Goal: Task Accomplishment & Management: Complete application form

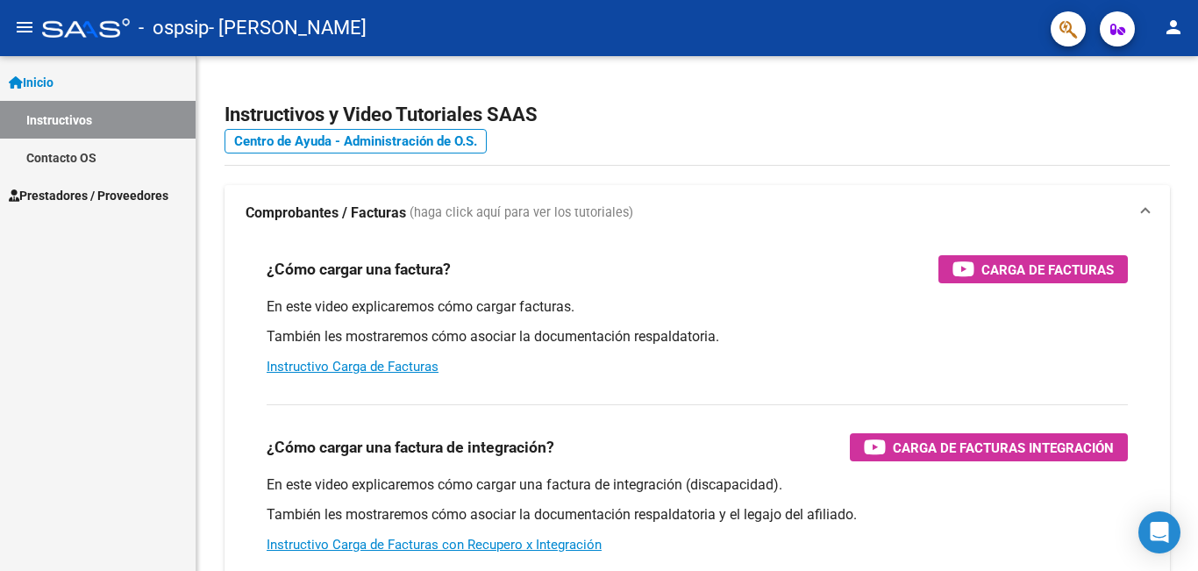
click at [131, 108] on link "Instructivos" at bounding box center [98, 120] width 196 height 38
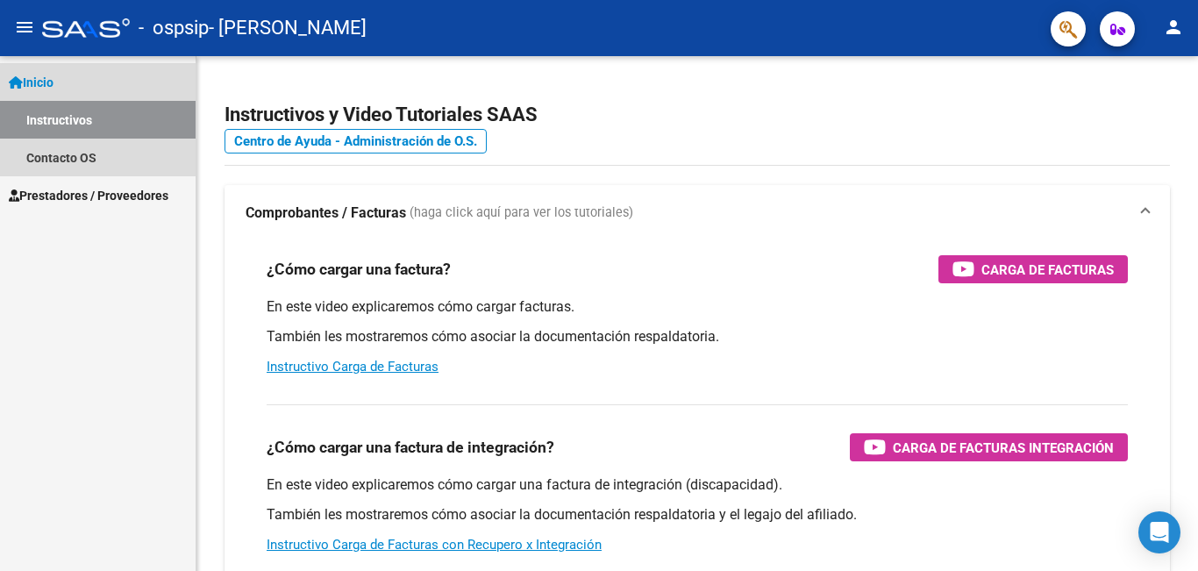
click at [53, 82] on span "Inicio" at bounding box center [31, 82] width 45 height 19
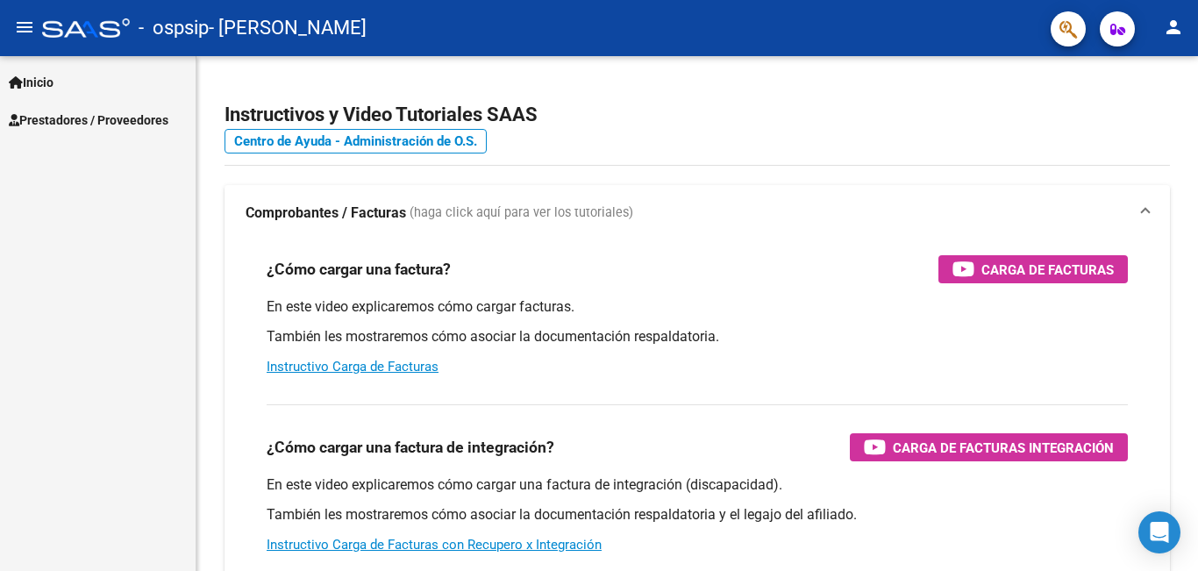
click at [62, 123] on span "Prestadores / Proveedores" at bounding box center [89, 119] width 160 height 19
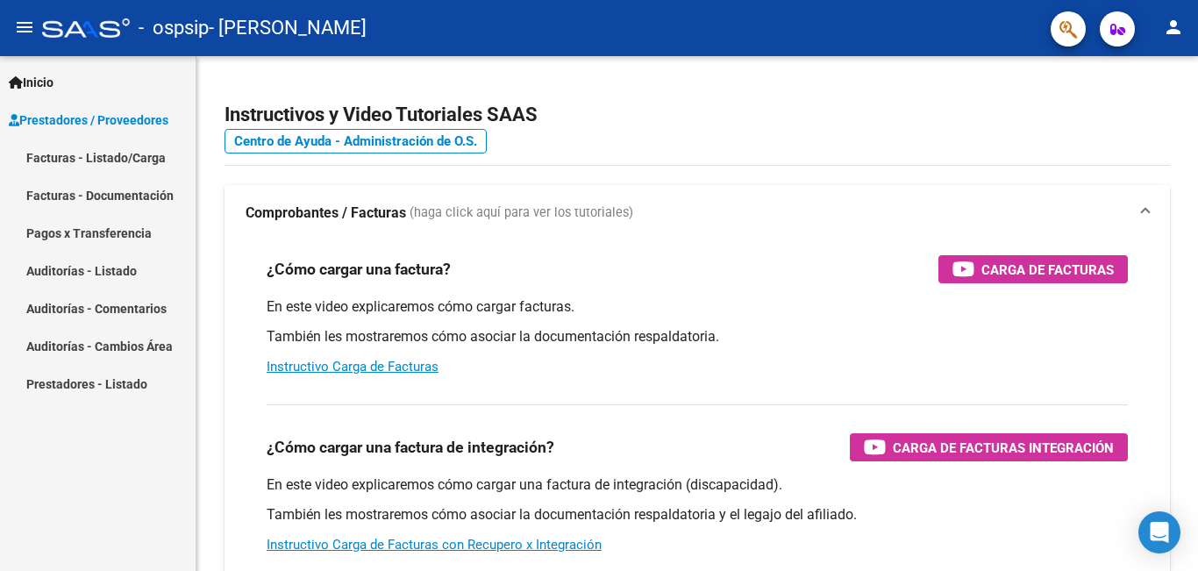
click at [98, 162] on link "Facturas - Listado/Carga" at bounding box center [98, 158] width 196 height 38
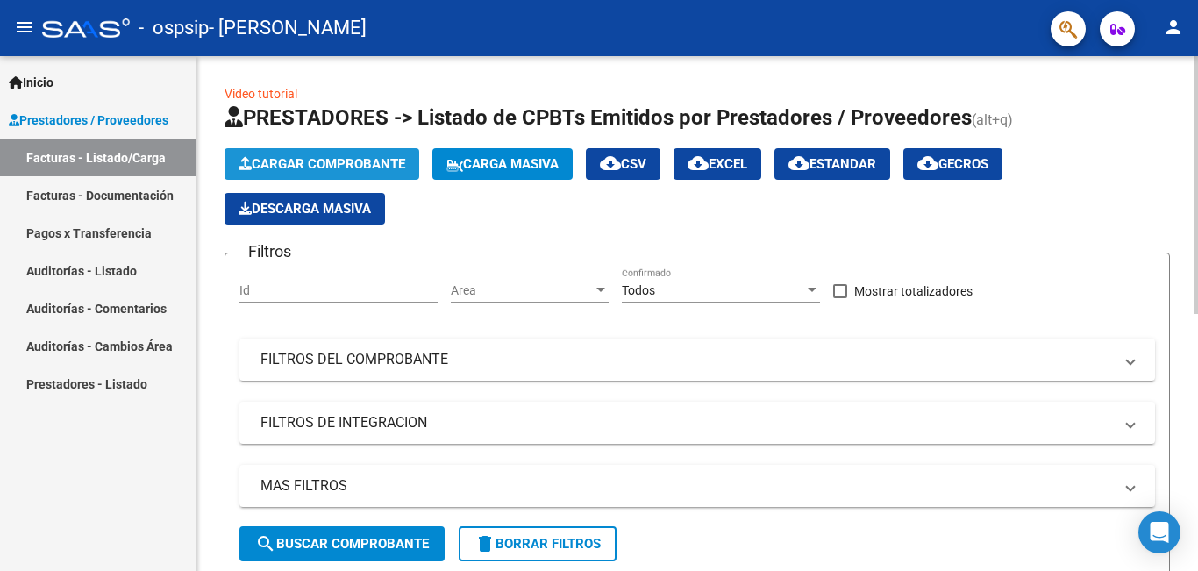
click at [355, 174] on button "Cargar Comprobante" at bounding box center [321, 164] width 195 height 32
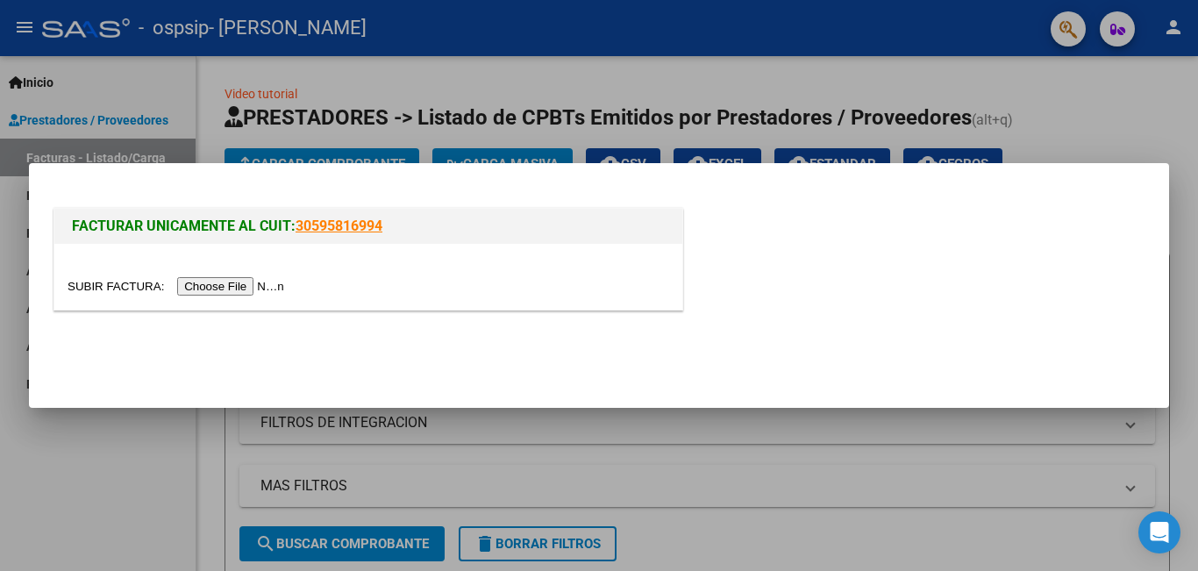
click at [263, 288] on input "file" at bounding box center [179, 286] width 222 height 18
click at [242, 288] on input "file" at bounding box center [179, 286] width 222 height 18
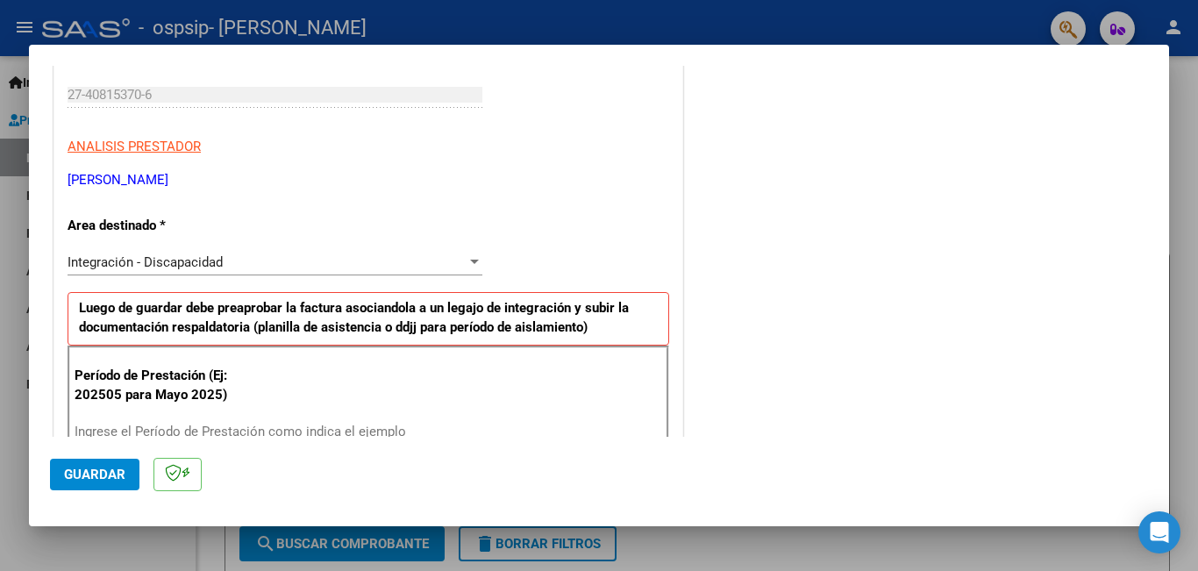
scroll to position [351, 0]
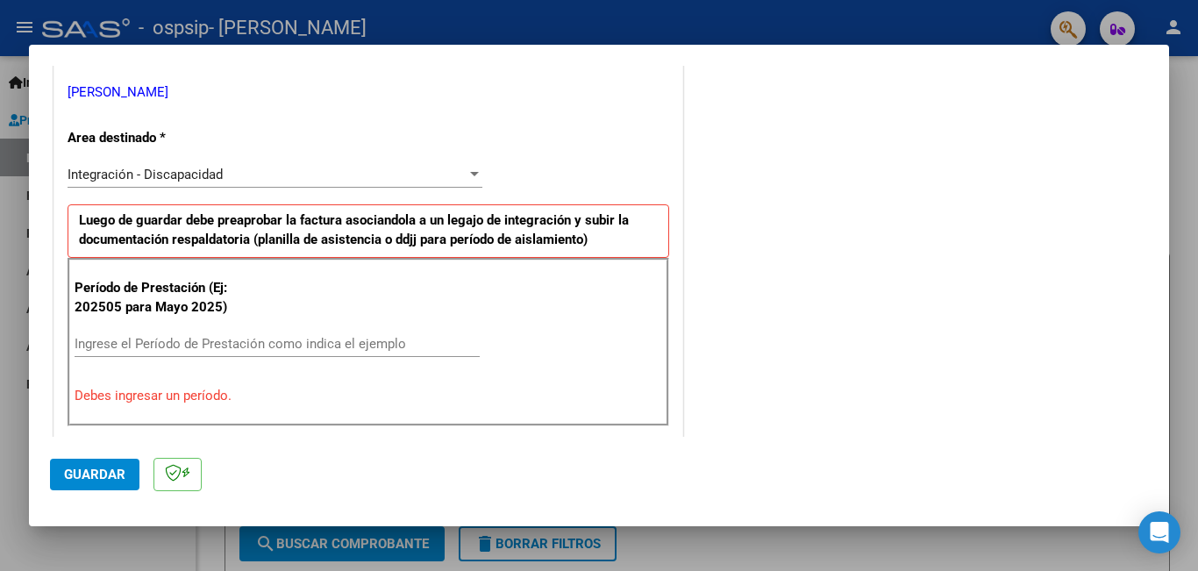
click at [230, 174] on div "Integración - Discapacidad" at bounding box center [267, 175] width 399 height 16
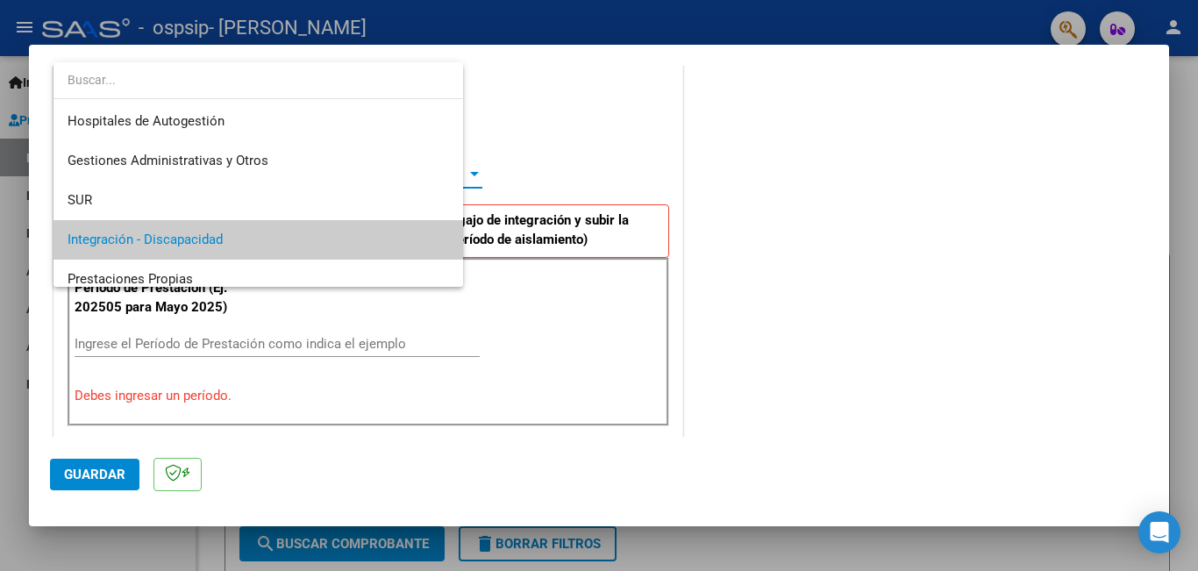
scroll to position [65, 0]
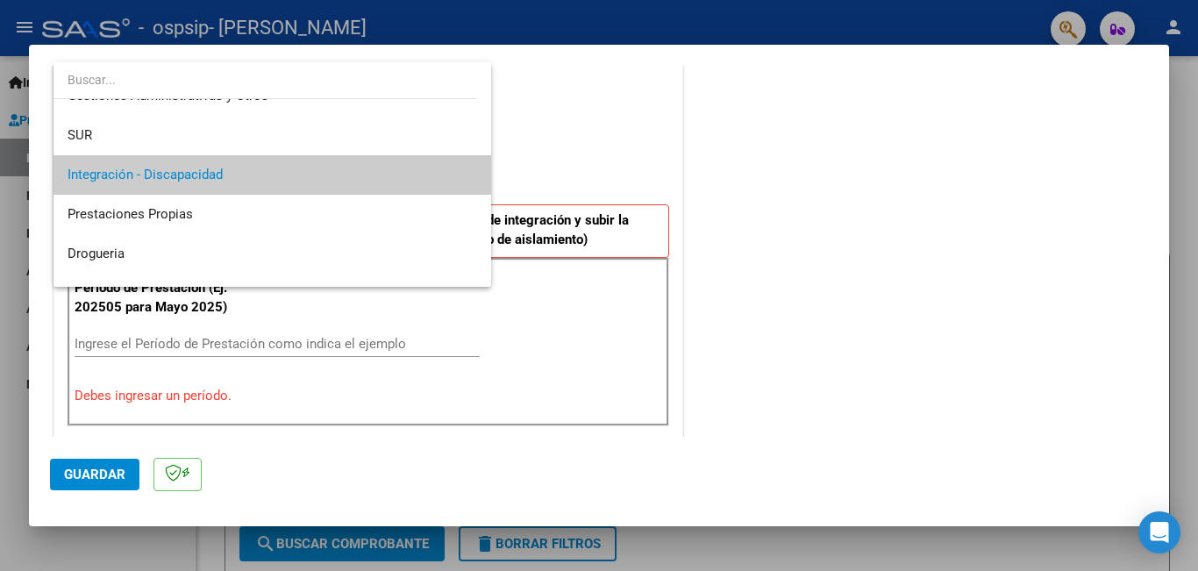
click at [230, 174] on span "Integración - Discapacidad" at bounding box center [272, 174] width 409 height 39
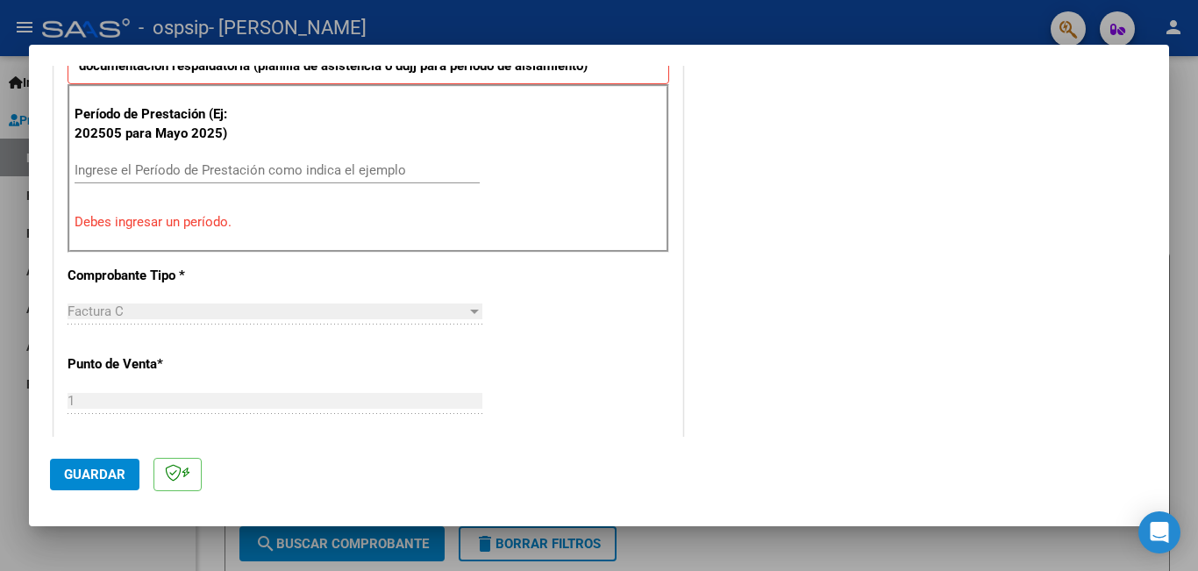
scroll to position [526, 0]
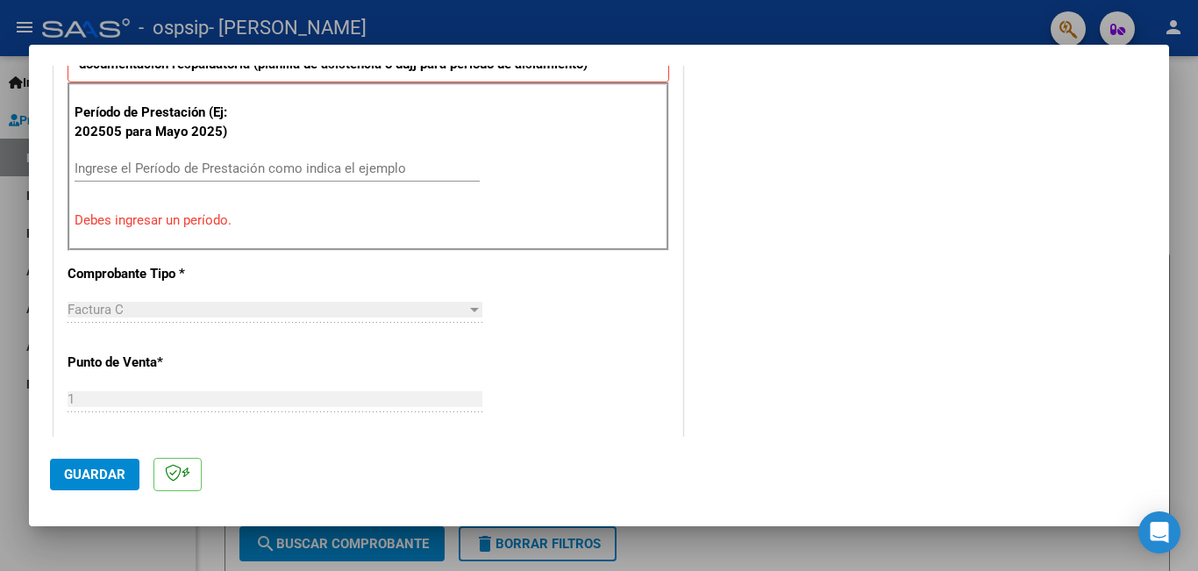
click at [266, 165] on input "Ingrese el Período de Prestación como indica el ejemplo" at bounding box center [277, 168] width 405 height 16
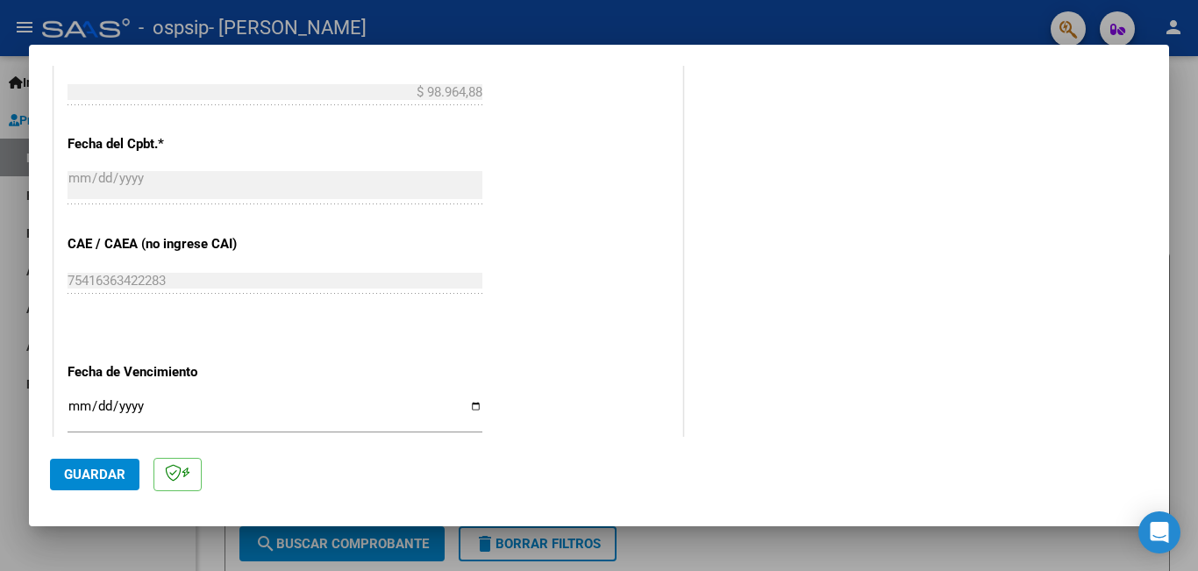
scroll to position [1052, 0]
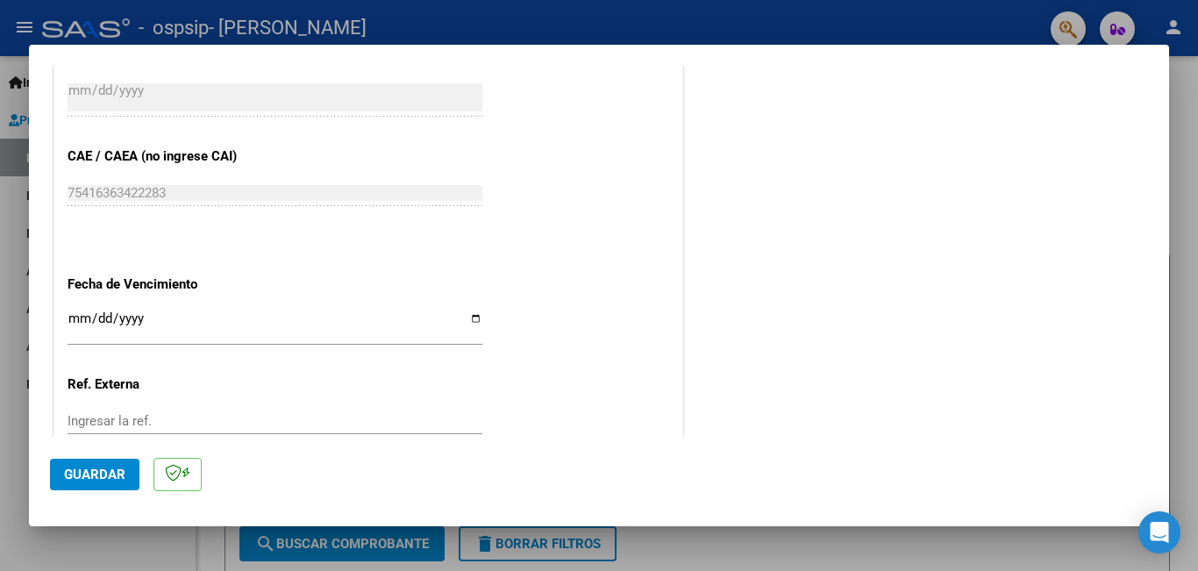
type input "202509"
click at [171, 308] on div "Ingresar la fecha" at bounding box center [275, 327] width 415 height 38
click at [474, 311] on input "Ingresar la fecha" at bounding box center [275, 325] width 415 height 28
type input "[DATE]"
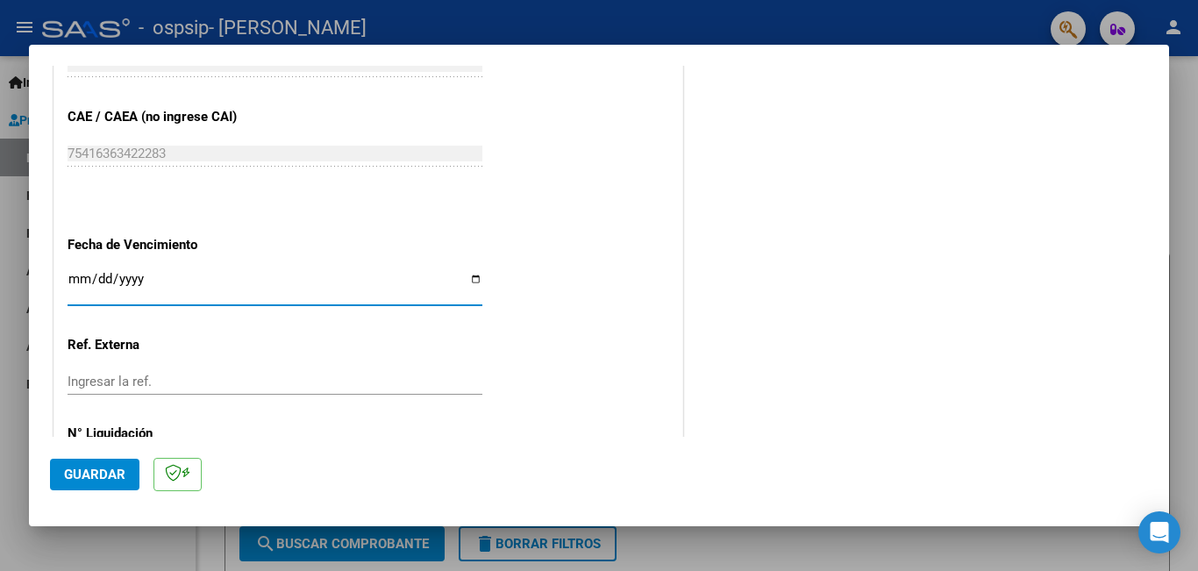
scroll to position [1150, 0]
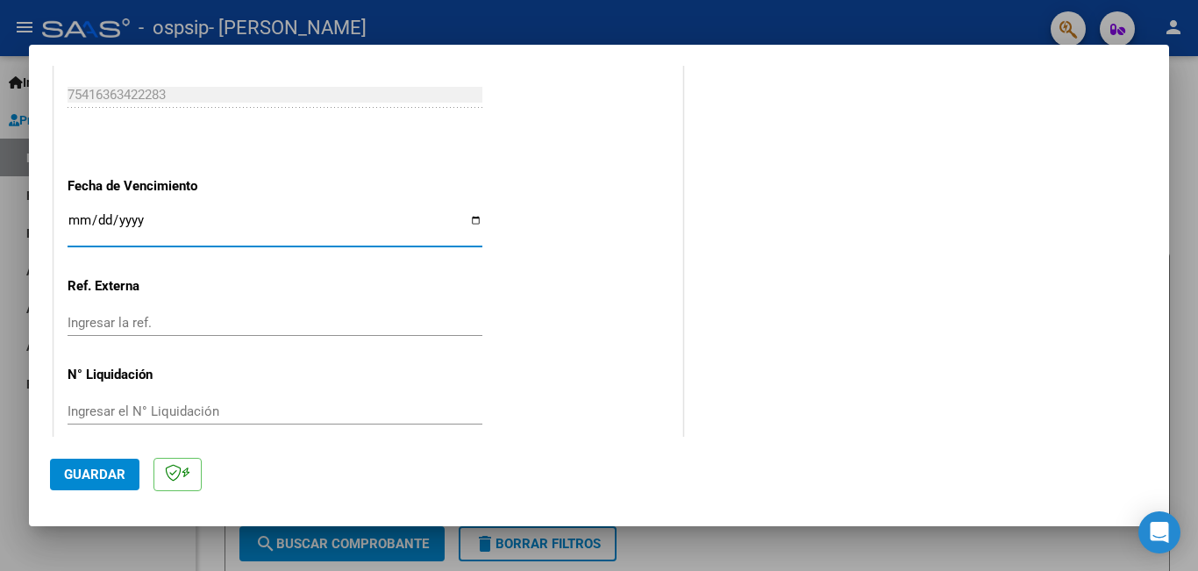
click at [96, 472] on span "Guardar" at bounding box center [94, 474] width 61 height 16
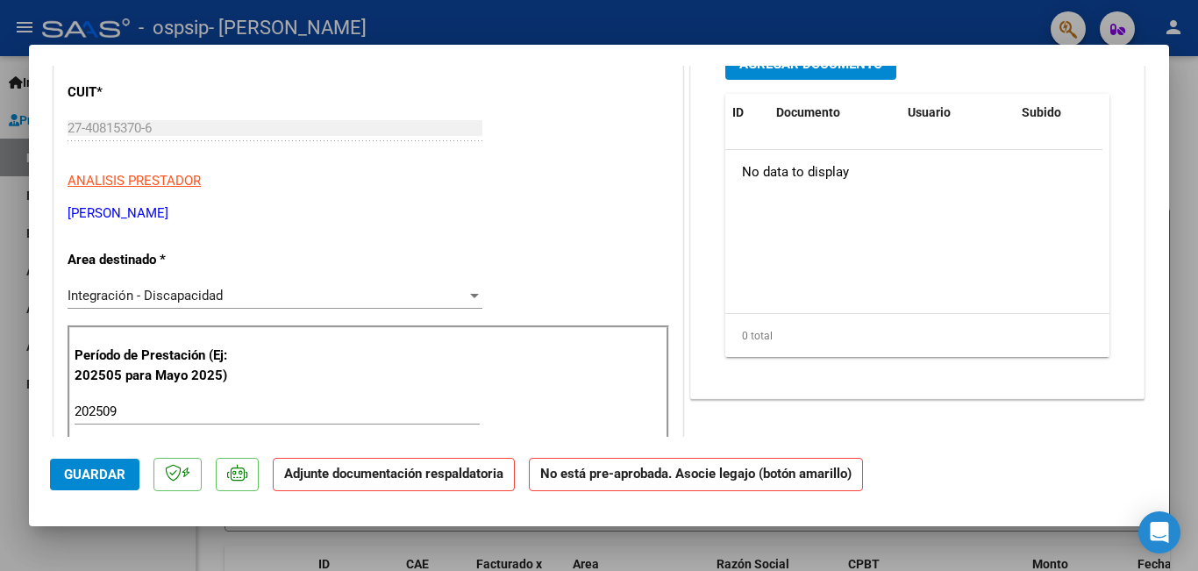
scroll to position [0, 0]
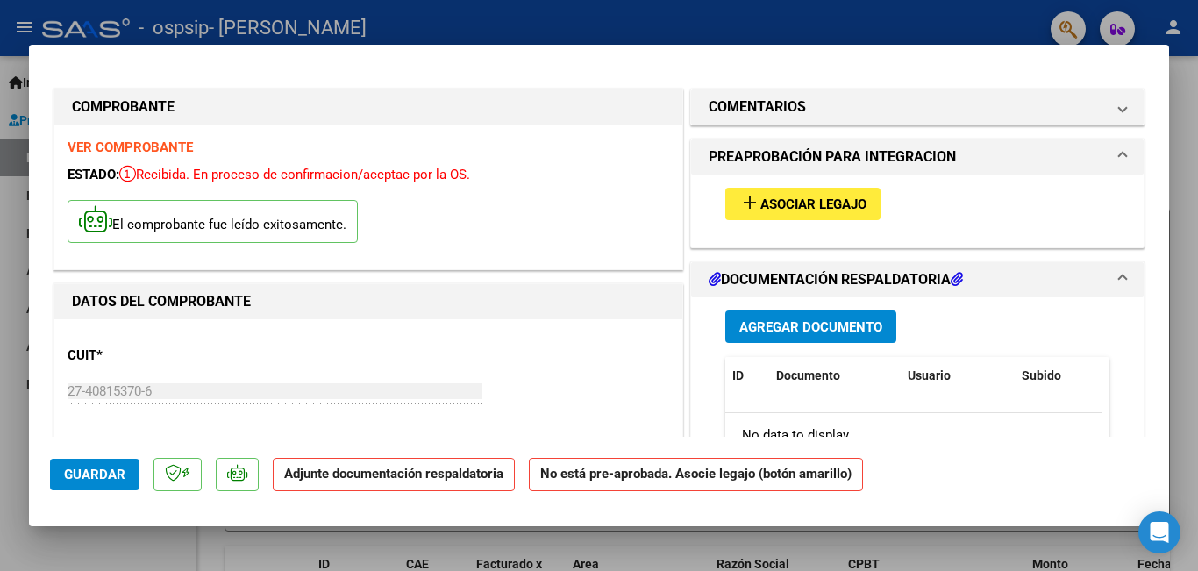
click at [797, 331] on span "Agregar Documento" at bounding box center [810, 327] width 143 height 16
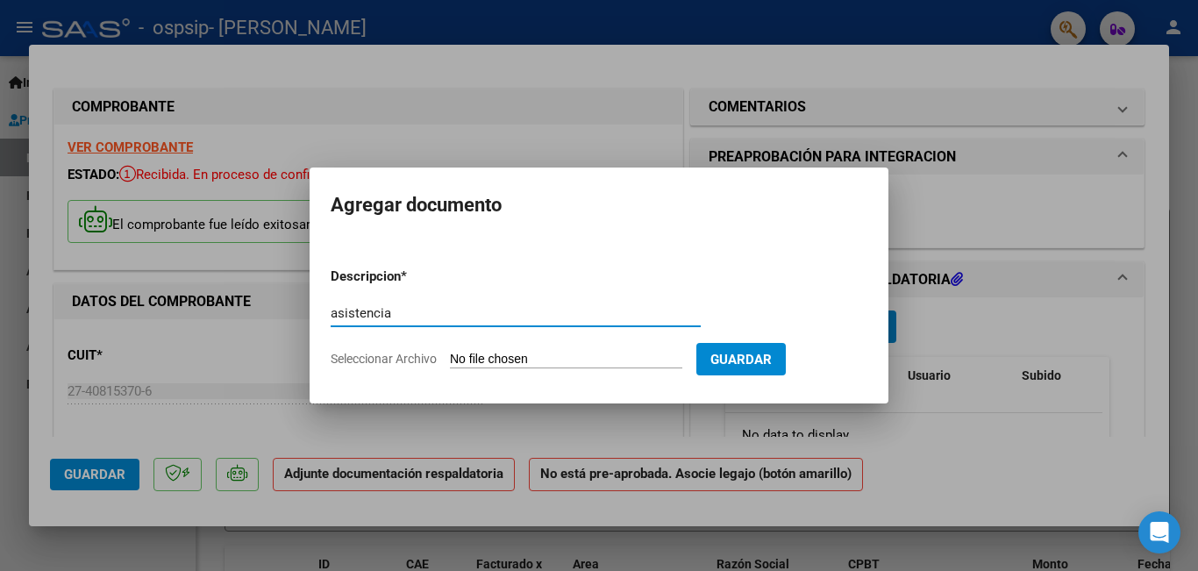
type input "asistencia"
click at [521, 362] on input "Seleccionar Archivo" at bounding box center [566, 360] width 232 height 17
type input "C:\fakepath\CamScanner [DATE] 12.54.pdf"
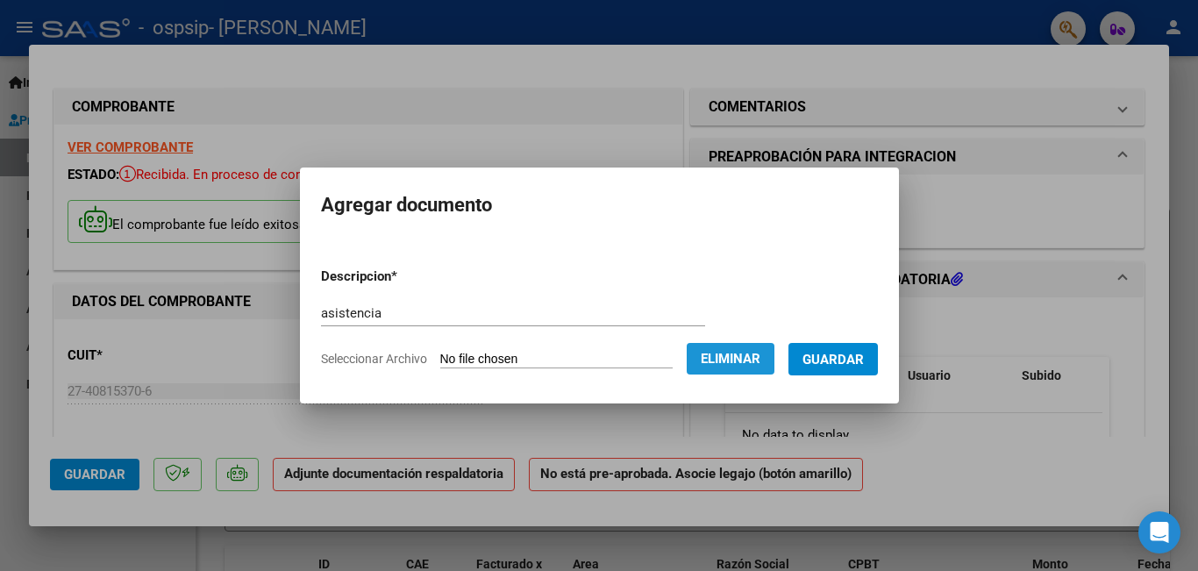
click at [747, 359] on span "Eliminar" at bounding box center [731, 359] width 60 height 16
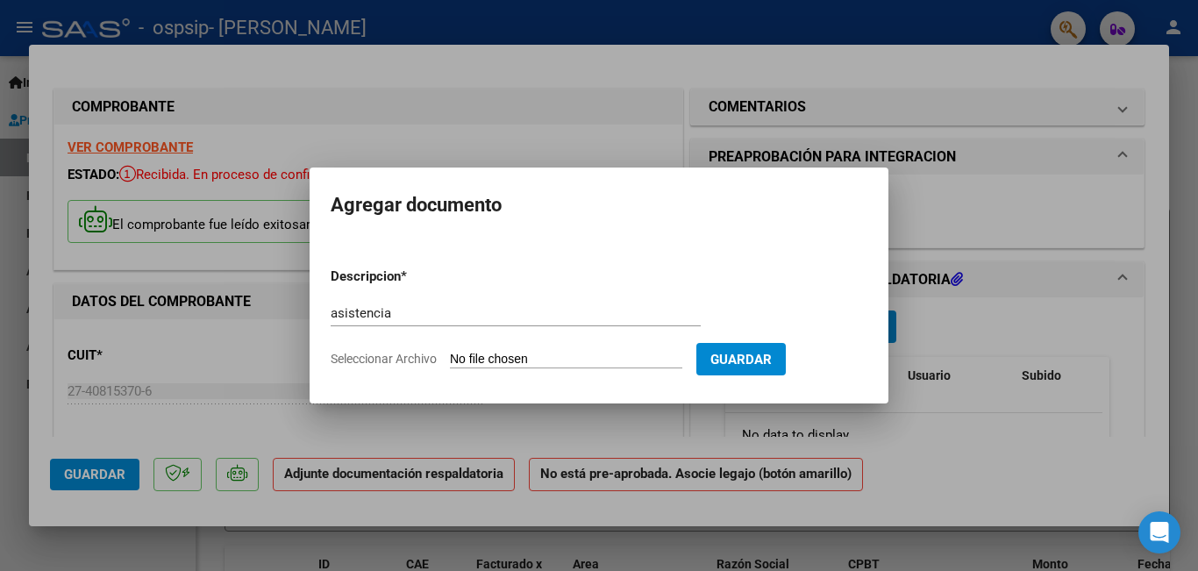
click at [557, 357] on input "Seleccionar Archivo" at bounding box center [566, 360] width 232 height 17
type input "C:\fakepath\CamScanner [DATE] 12.54.pdf"
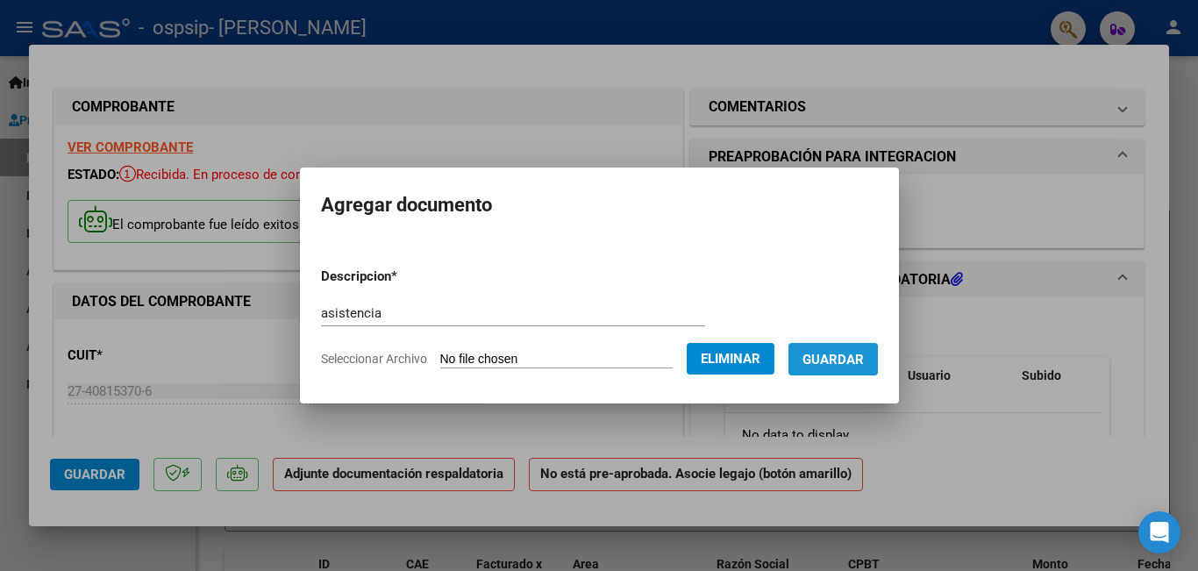
click at [808, 364] on span "Guardar" at bounding box center [832, 360] width 61 height 16
